Goal: Find specific page/section: Find specific page/section

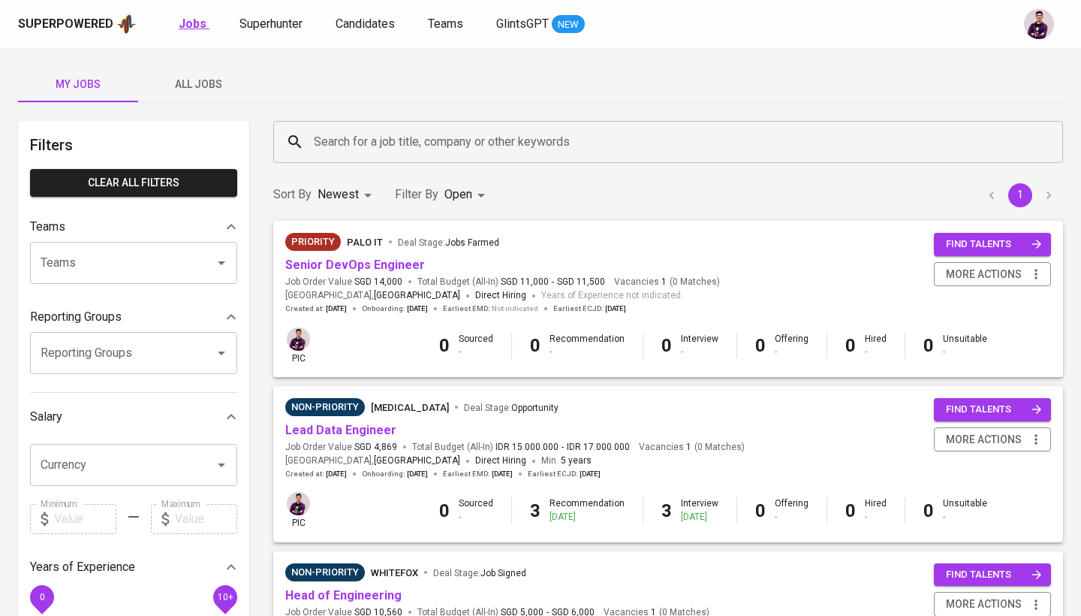
click at [191, 27] on b "Jobs" at bounding box center [193, 24] width 28 height 14
type input "OPEN"
click at [193, 93] on button "All Jobs" at bounding box center [198, 84] width 120 height 36
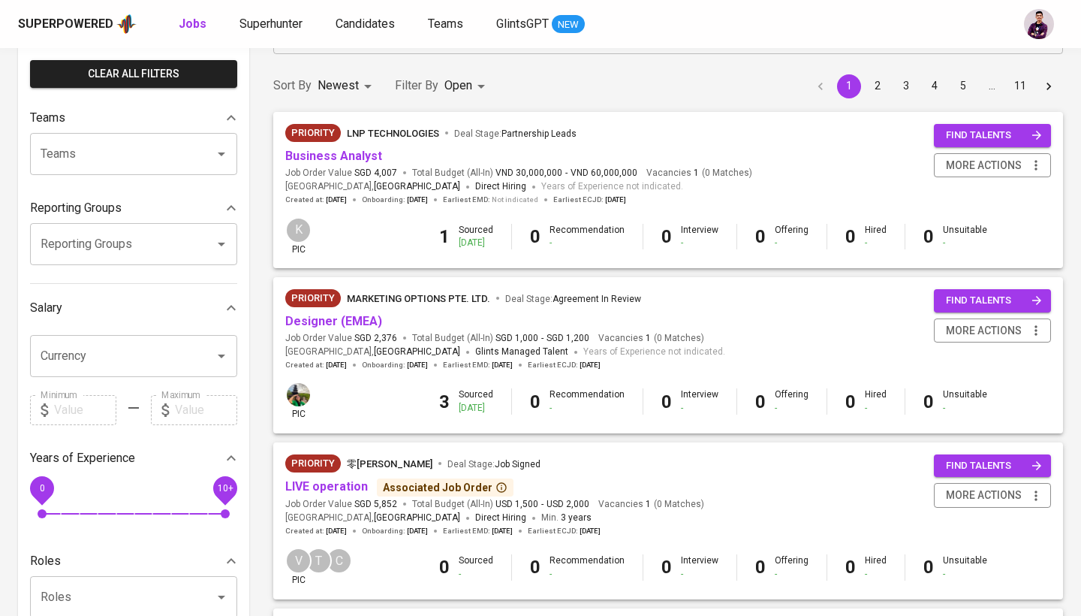
scroll to position [109, 0]
click at [338, 327] on div "Priority MARKETING OPTIONS PTE. LTD. Deal Stage : Agreement In Review Designer …" at bounding box center [505, 329] width 440 height 81
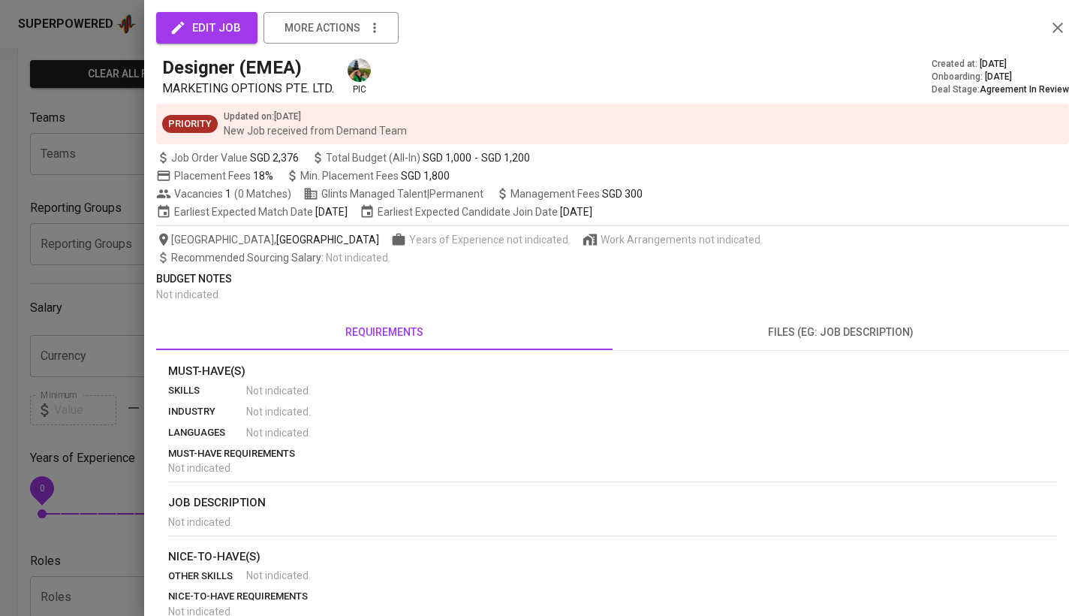
click at [128, 341] on div at bounding box center [540, 308] width 1081 height 616
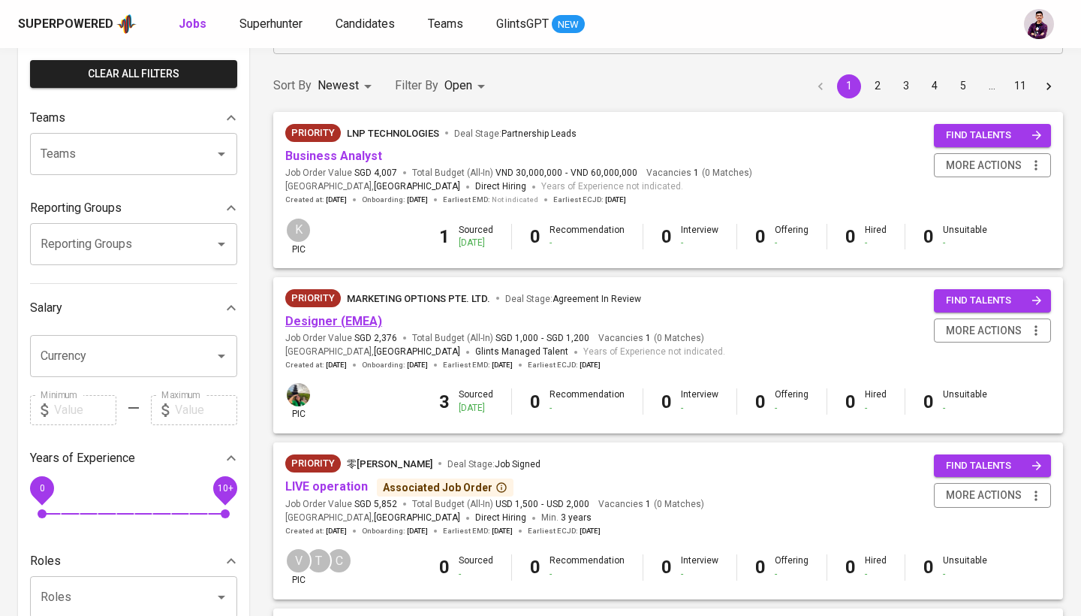
click at [325, 321] on link "Designer (EMEA)" at bounding box center [333, 321] width 97 height 14
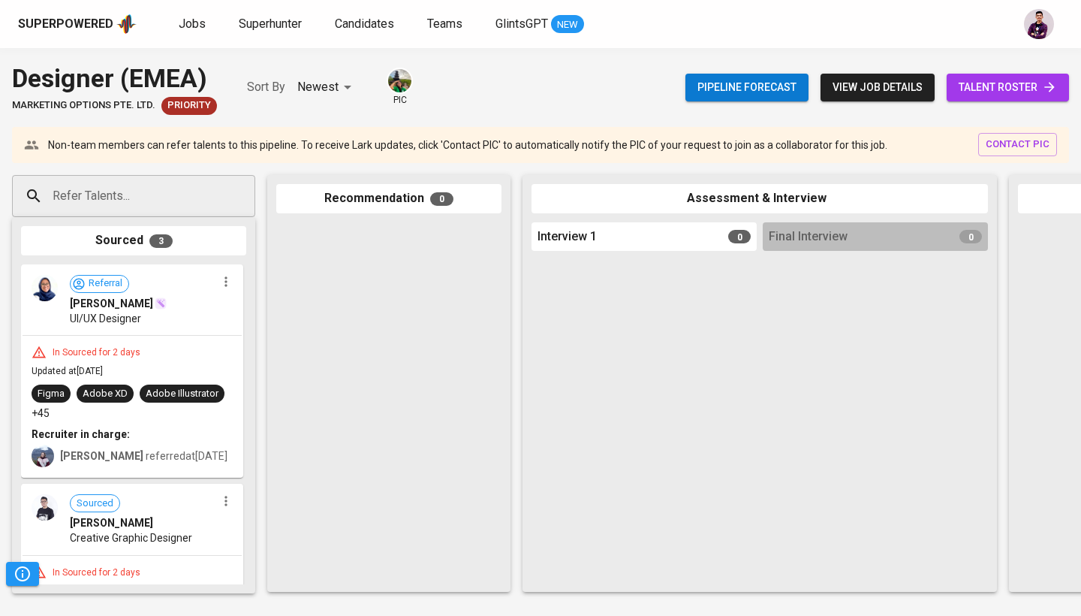
click at [1005, 90] on span "talent roster" at bounding box center [1008, 87] width 98 height 19
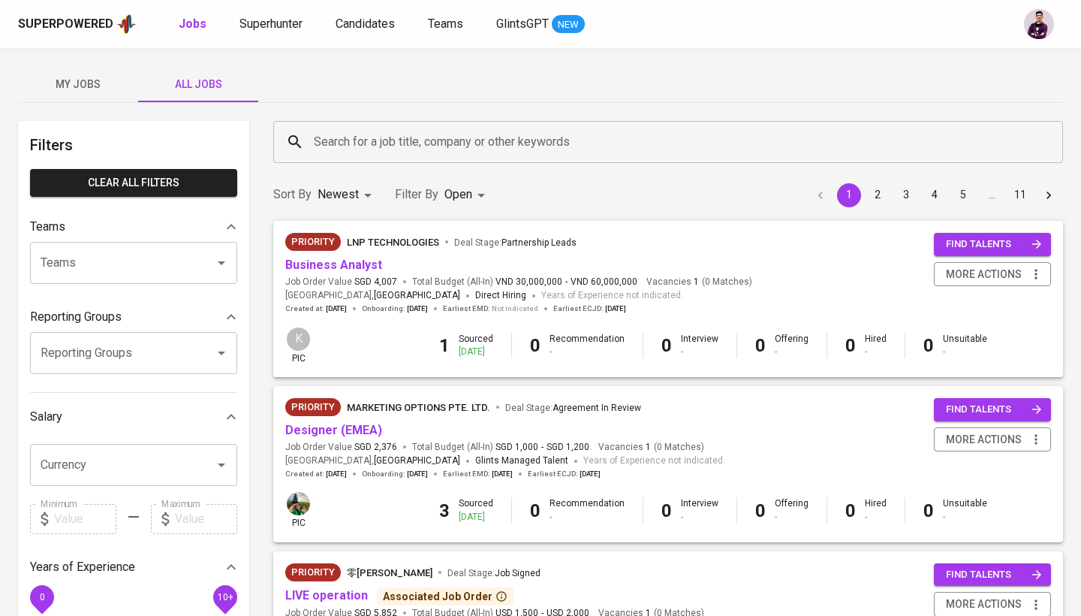
click at [76, 83] on span "My Jobs" at bounding box center [78, 84] width 102 height 19
